Goal: Task Accomplishment & Management: Manage account settings

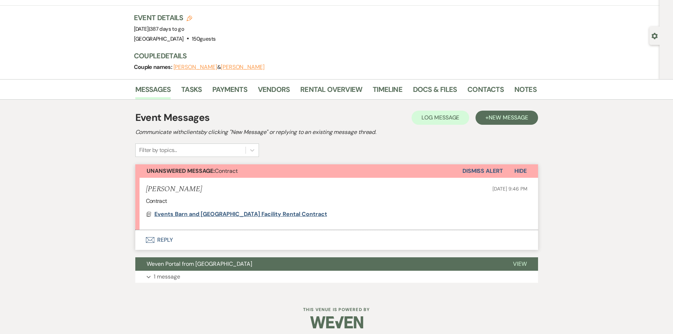
click at [262, 214] on span "Events Barn and [GEOGRAPHIC_DATA] Facility Rental Contract" at bounding box center [240, 213] width 173 height 7
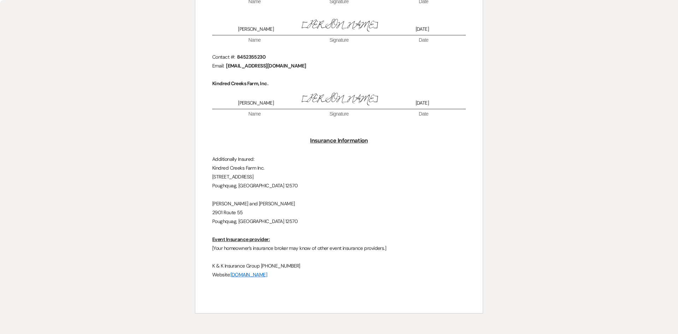
scroll to position [2441, 0]
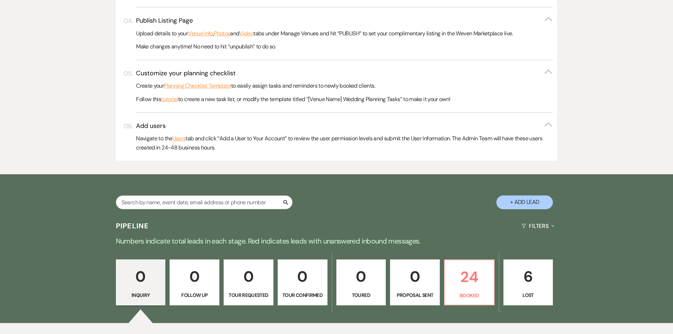
scroll to position [353, 0]
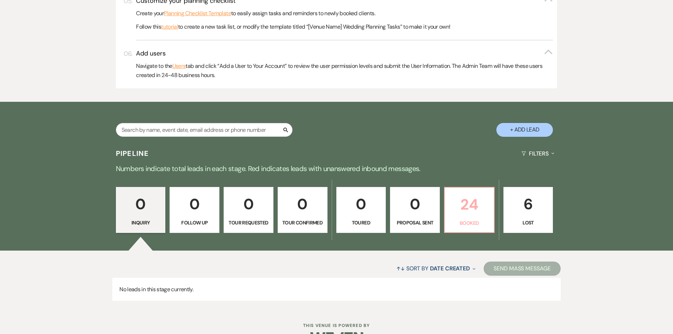
click at [455, 213] on p "24" at bounding box center [469, 204] width 41 height 24
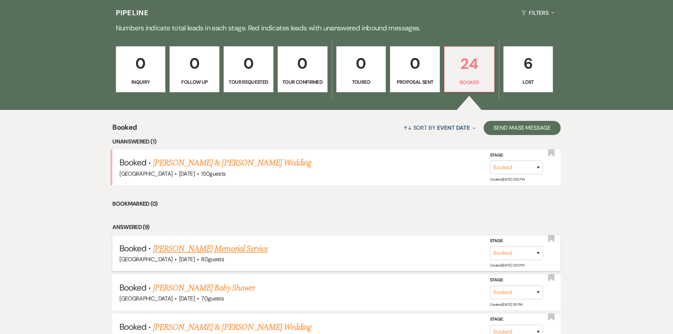
scroll to position [494, 0]
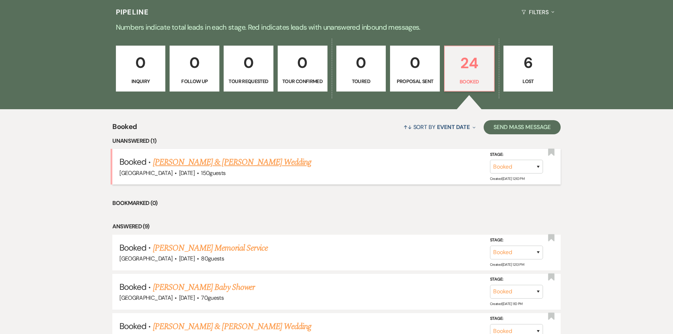
click at [270, 160] on link "[PERSON_NAME] & [PERSON_NAME] Wedding" at bounding box center [232, 162] width 158 height 13
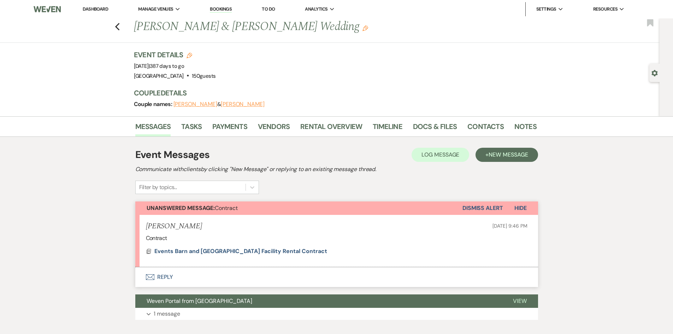
click at [473, 206] on button "Dismiss Alert" at bounding box center [482, 207] width 41 height 13
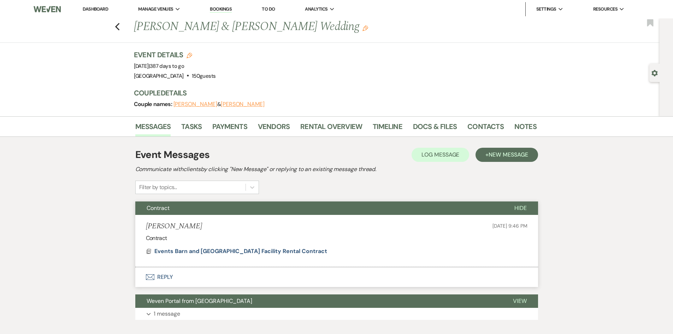
click at [94, 10] on link "Dashboard" at bounding box center [95, 9] width 25 height 6
